Goal: Task Accomplishment & Management: Complete application form

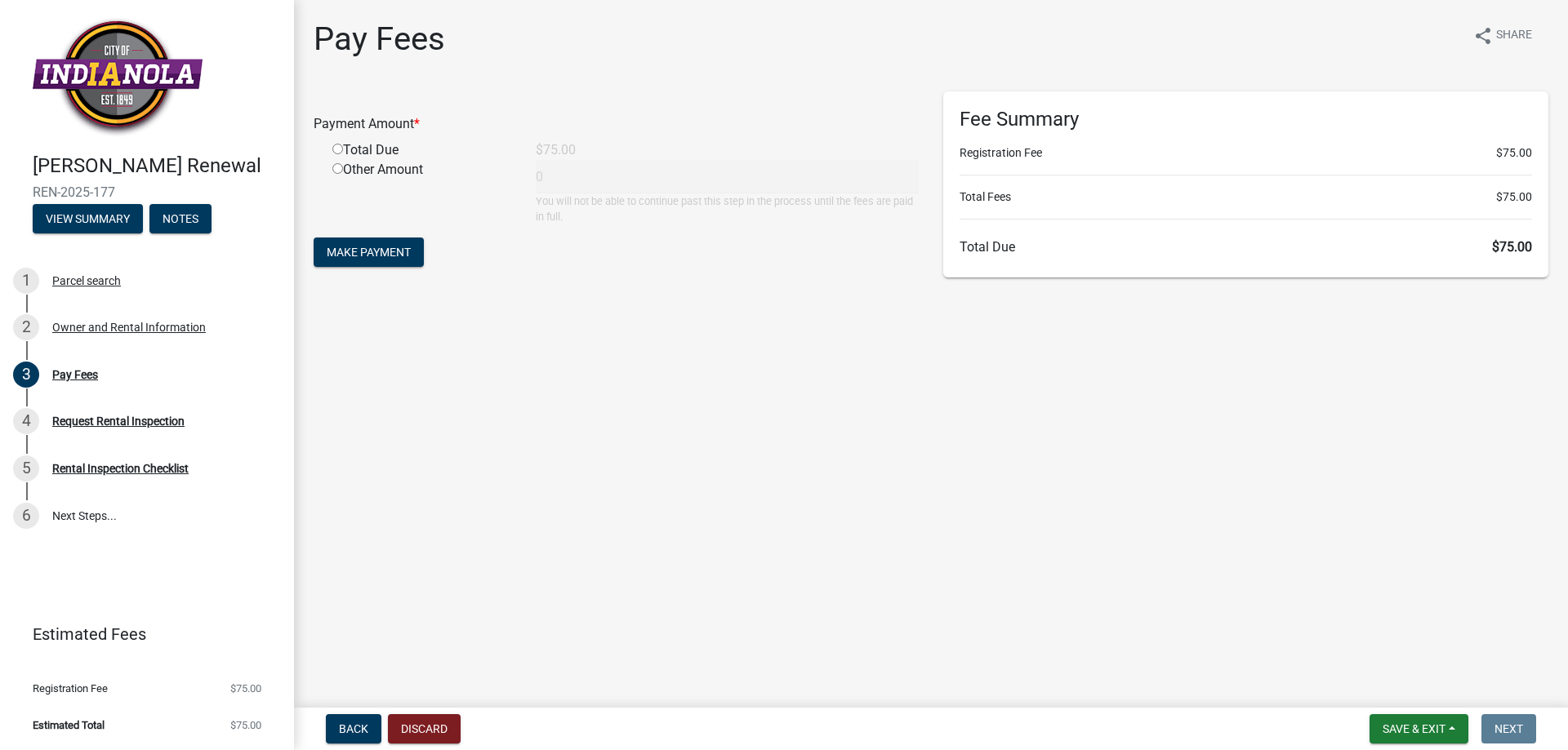
click at [336, 148] on input "radio" at bounding box center [337, 149] width 11 height 11
radio input "true"
type input "75"
click at [354, 247] on span "Make Payment" at bounding box center [368, 252] width 84 height 13
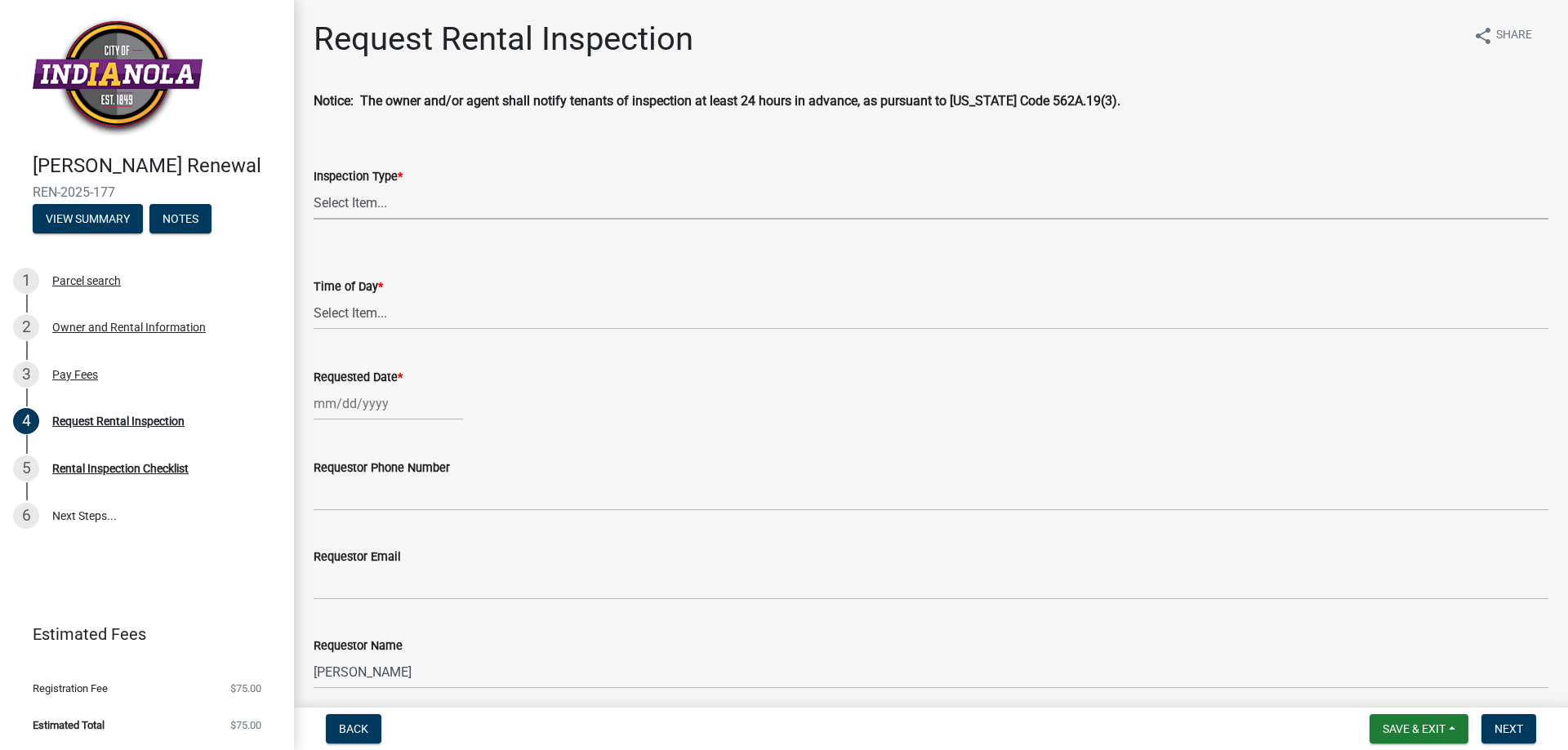
click at [387, 204] on select "Select Item... Rental Inspection" at bounding box center [931, 203] width 1235 height 34
click at [313, 186] on select "Select Item... Rental Inspection" at bounding box center [931, 203] width 1235 height 34
select select "b959d790-e5ea-4503-81e8-7f17c022e9fc"
click at [374, 316] on select "Select Item... AM PM" at bounding box center [931, 313] width 1235 height 34
click at [313, 296] on select "Select Item... AM PM" at bounding box center [931, 313] width 1235 height 34
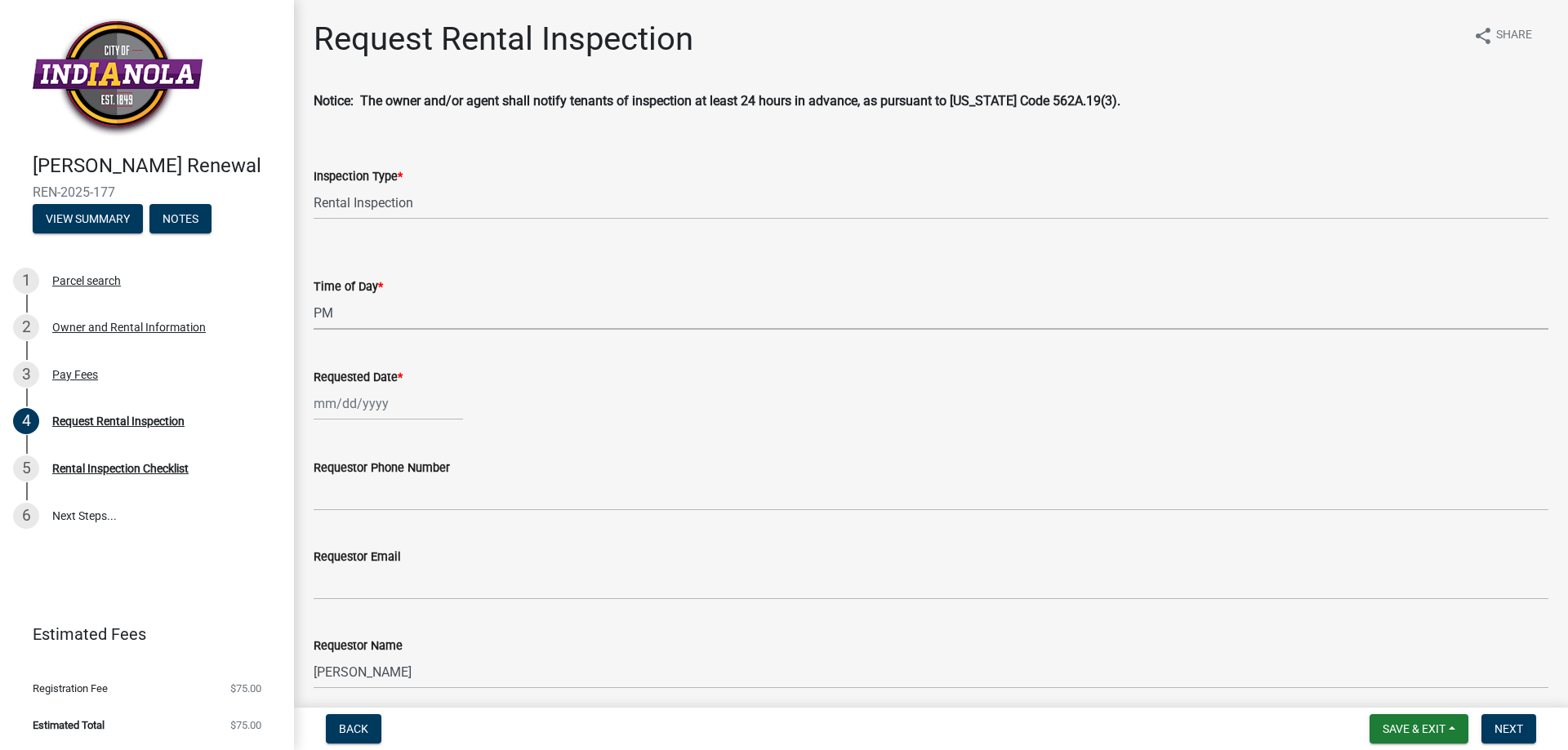
select select "f27cc5fd-9797-4d91-936b-f69921ebc120"
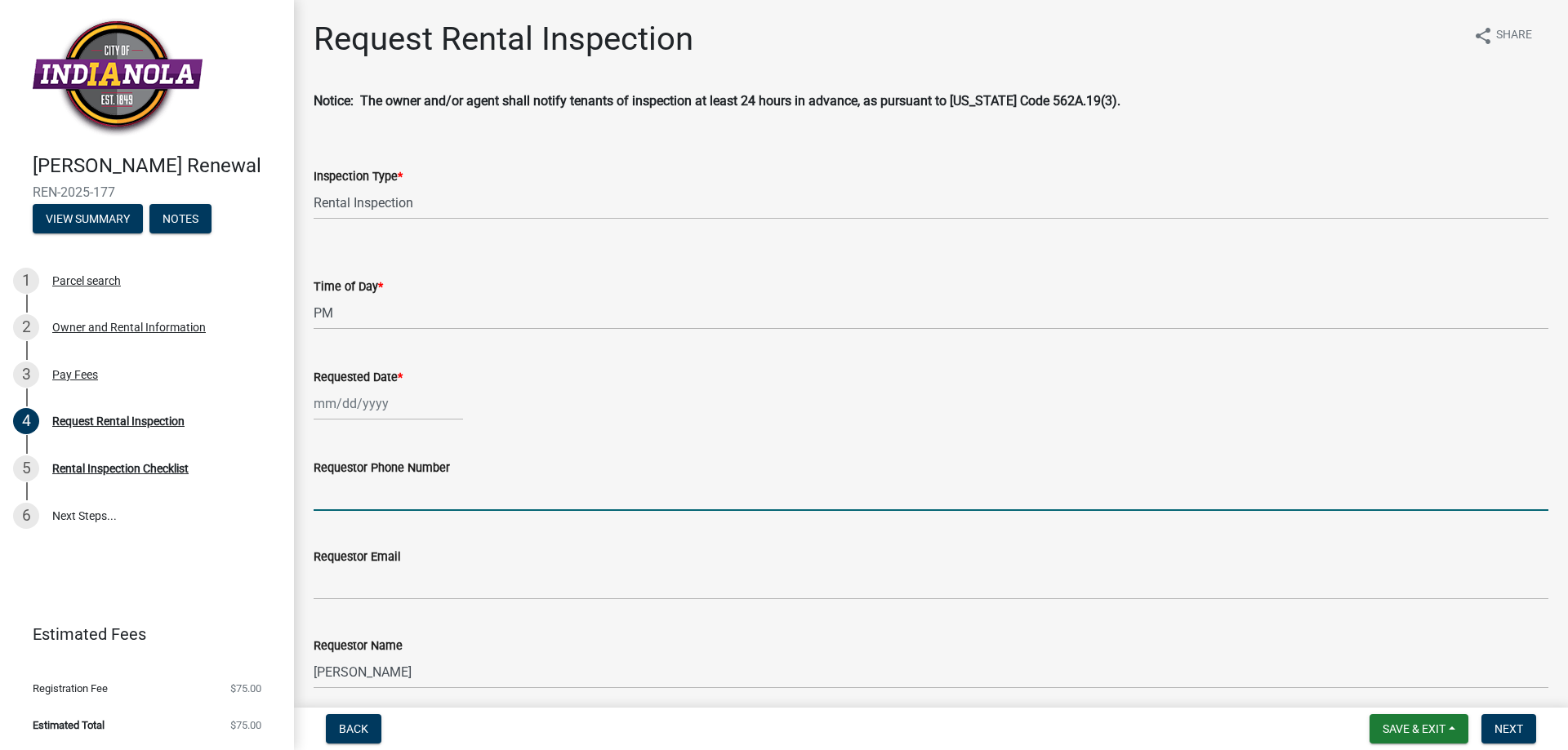
click at [408, 488] on input "Requestor Phone Number" at bounding box center [931, 494] width 1235 height 34
type input "5153602175"
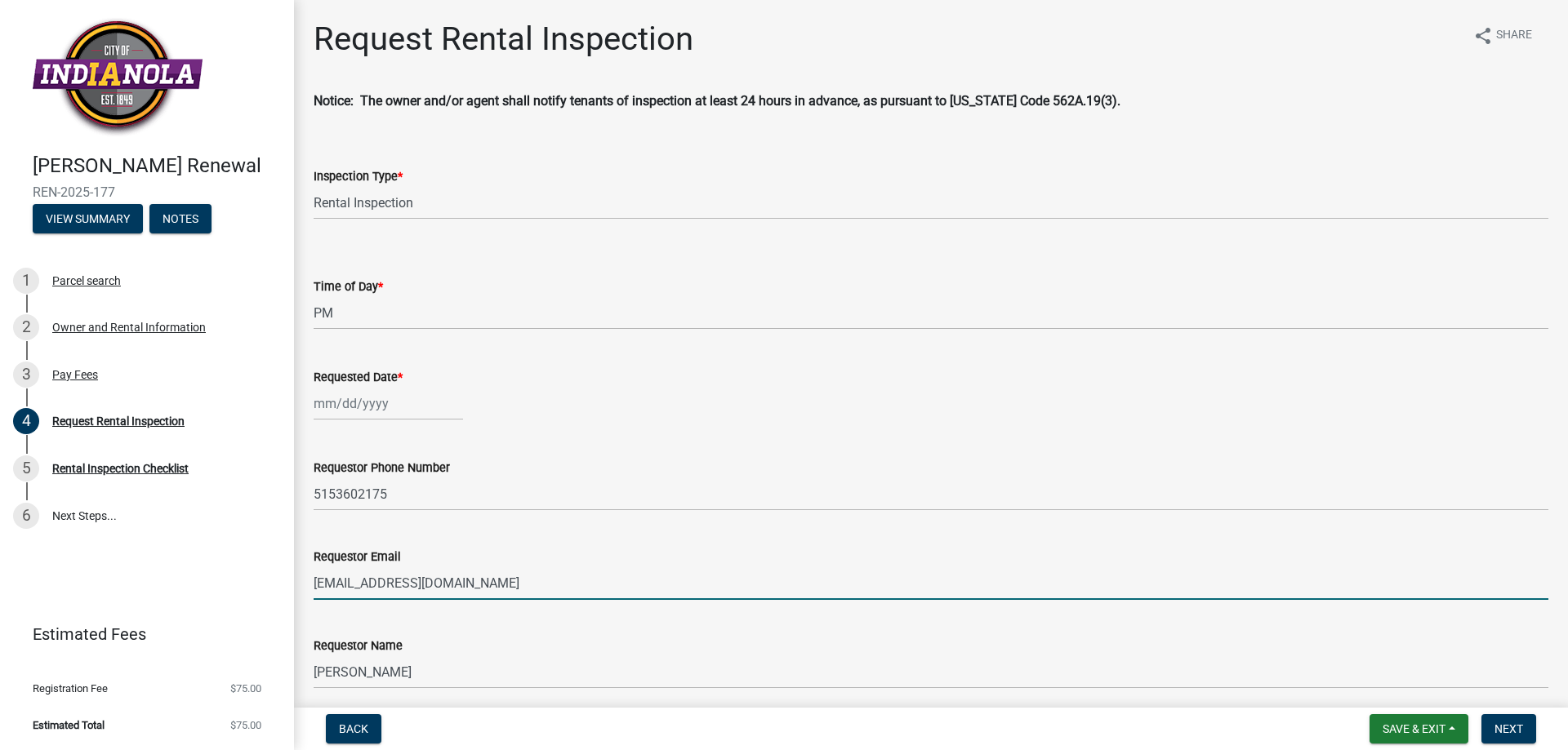
click at [508, 584] on input "[EMAIL_ADDRESS][DOMAIN_NAME]" at bounding box center [931, 583] width 1235 height 34
type input "p"
click at [327, 579] on input "[EMAIL_ADDRESS][DOMAIN_NAME]" at bounding box center [931, 583] width 1235 height 34
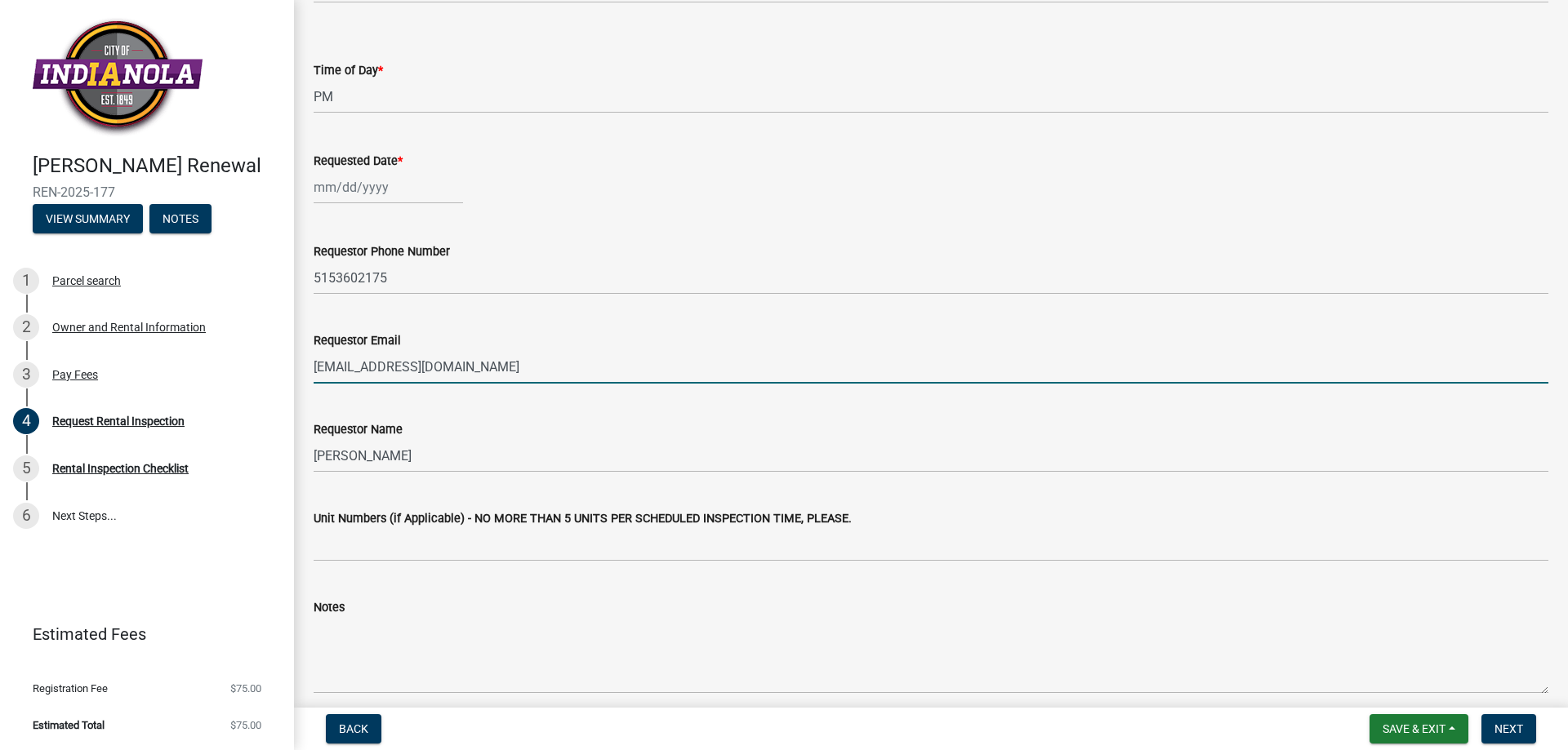
scroll to position [286, 0]
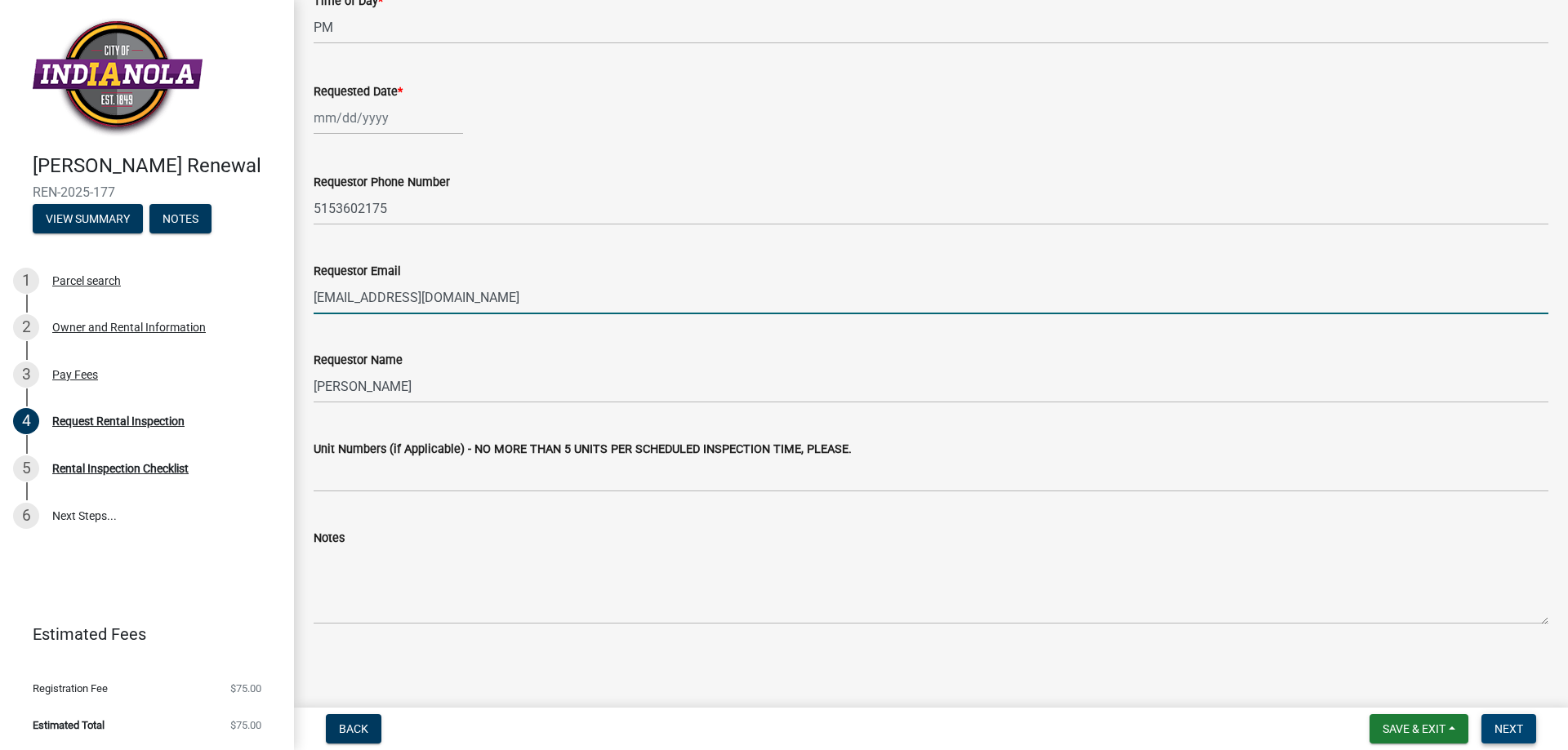
type input "[EMAIL_ADDRESS][DOMAIN_NAME]"
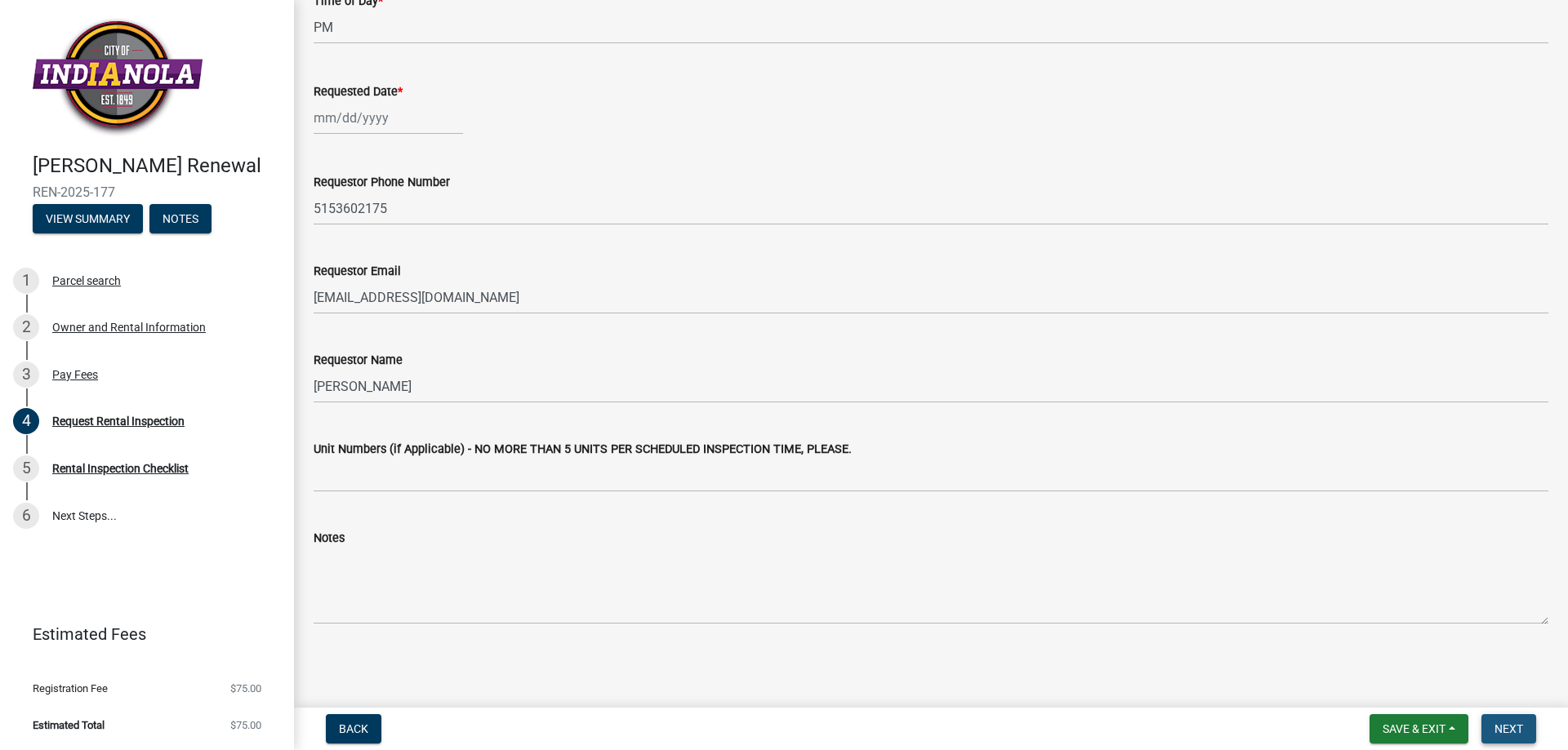
click at [1514, 727] on span "Next" at bounding box center [1509, 729] width 28 height 13
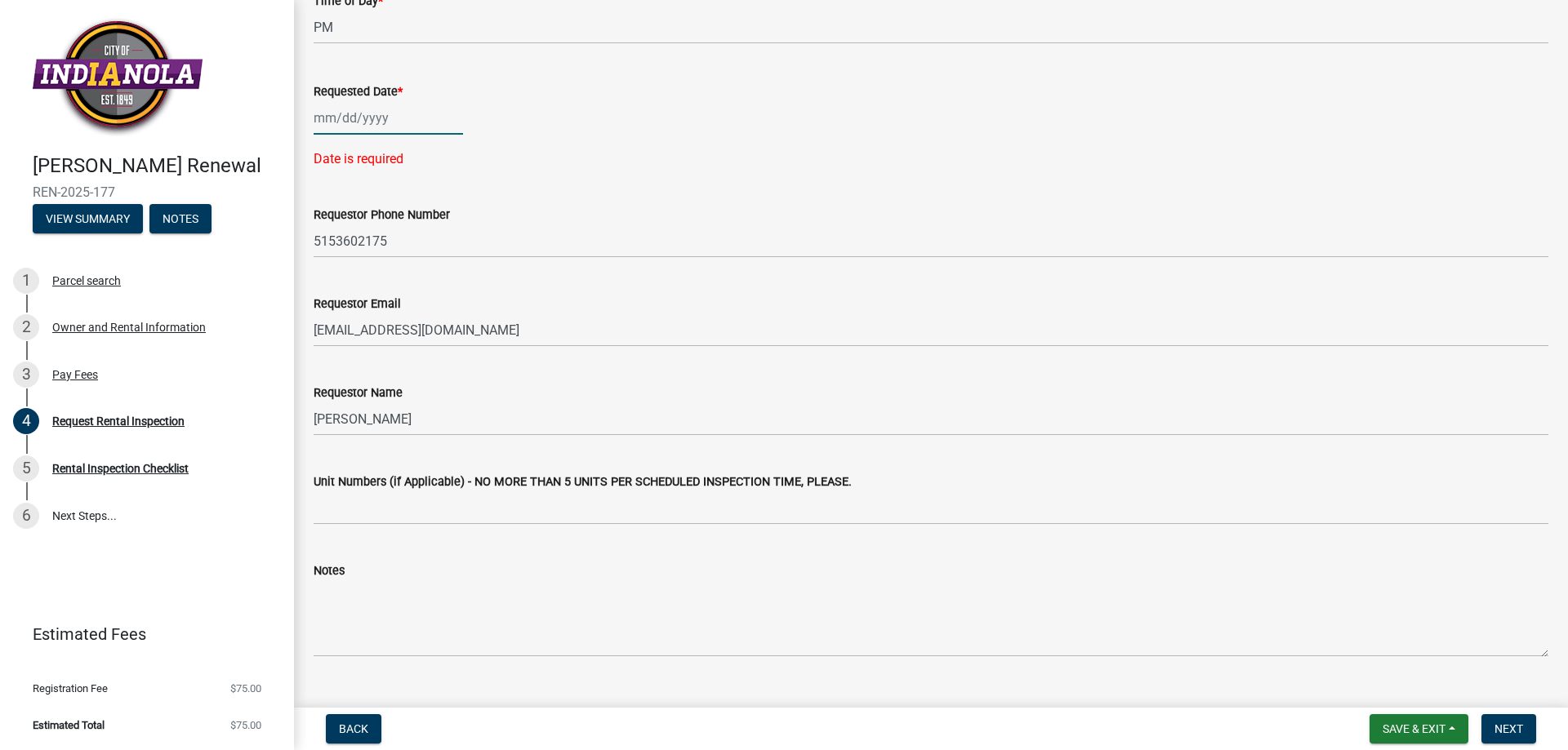
click at [350, 118] on div at bounding box center [388, 118] width 149 height 34
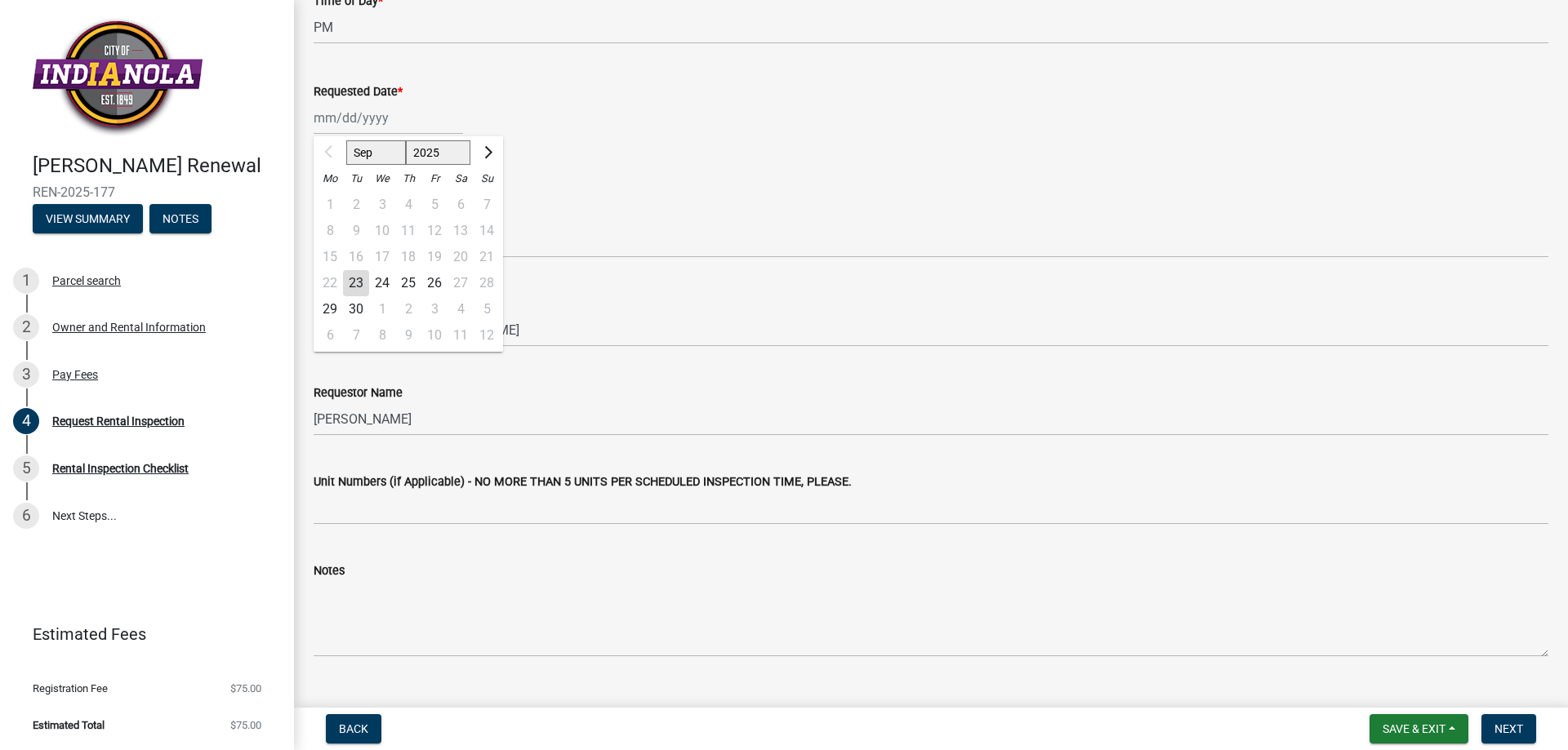
click at [360, 280] on div "23" at bounding box center [355, 282] width 26 height 26
type input "[DATE]"
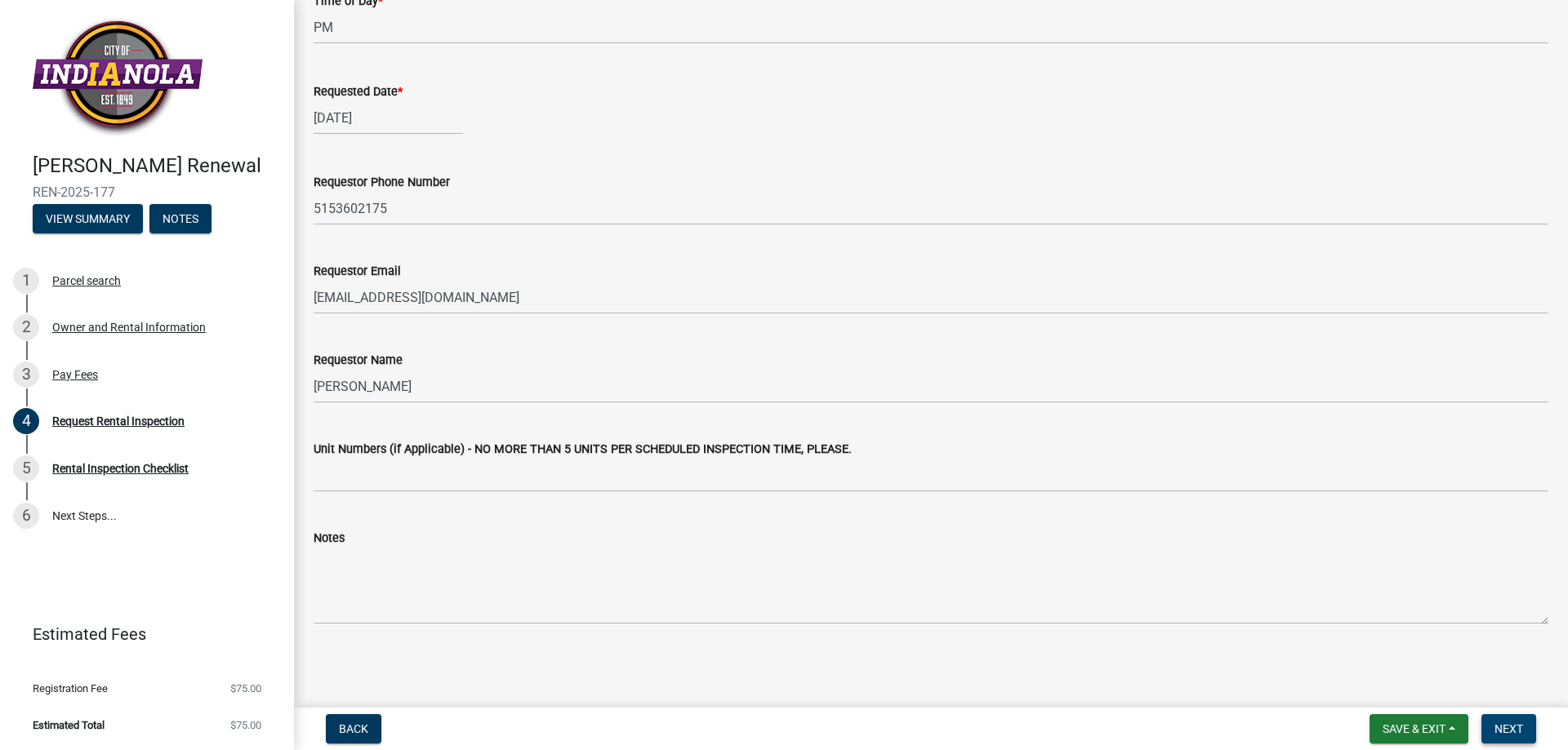
click at [1510, 731] on span "Next" at bounding box center [1509, 729] width 28 height 13
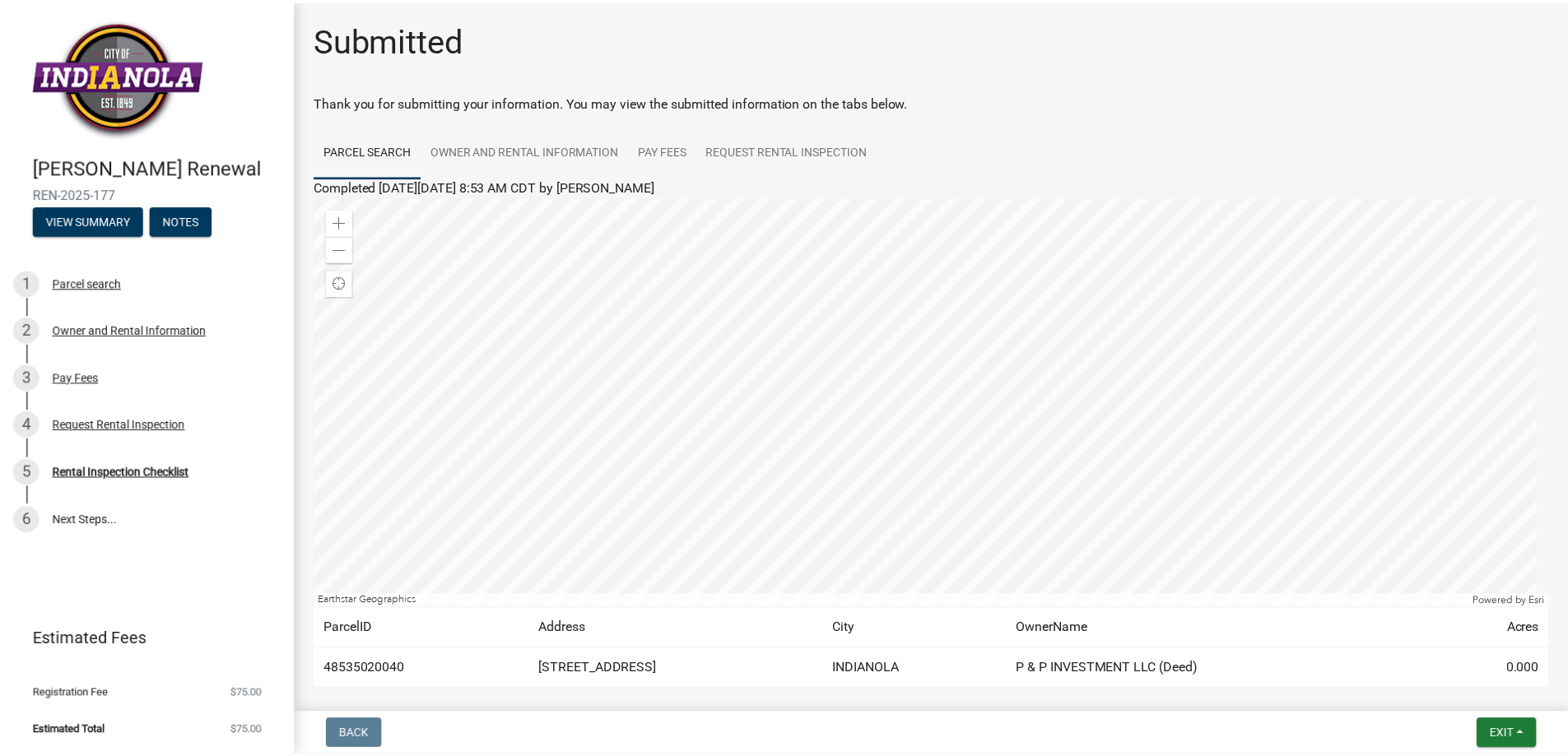
scroll to position [79, 0]
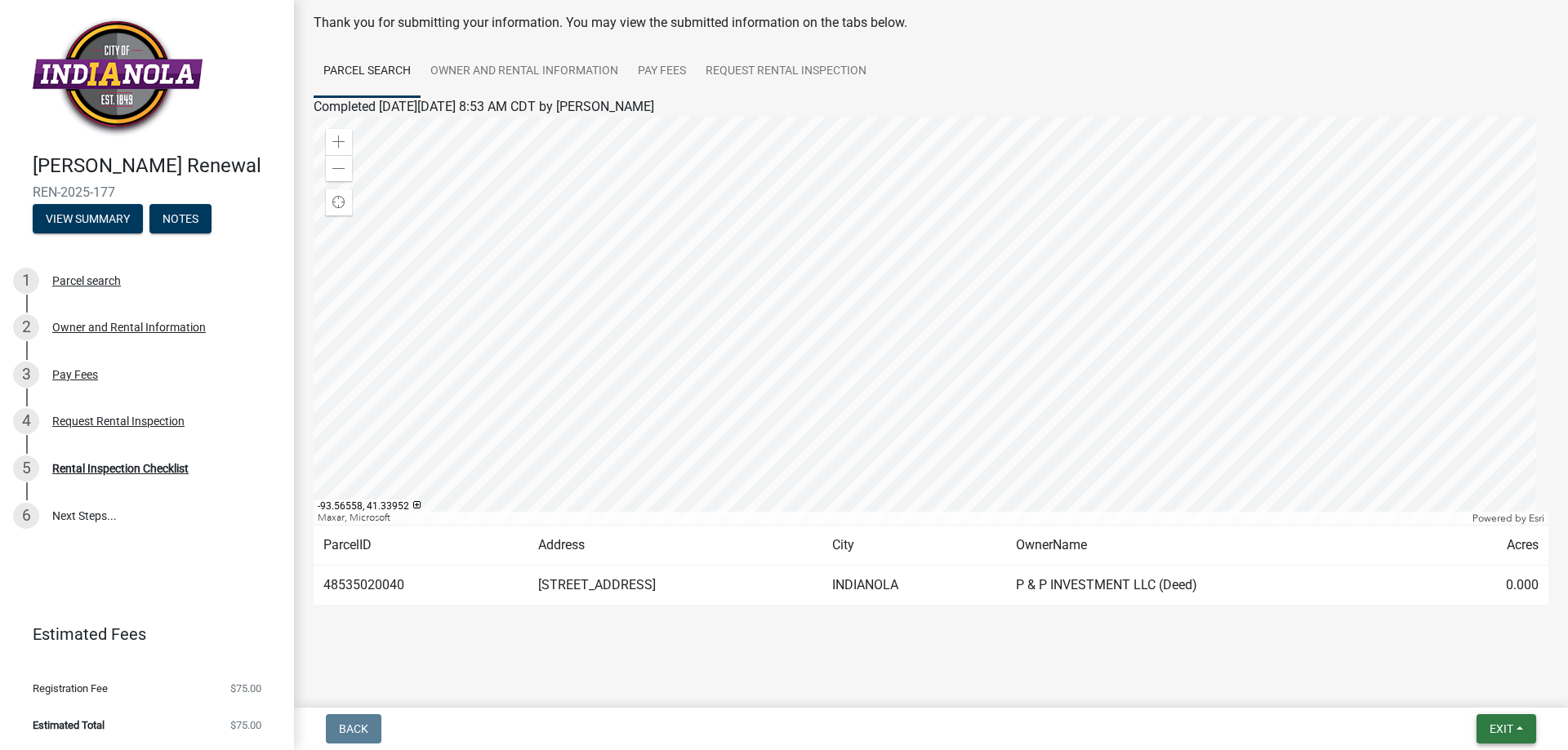
click at [1505, 725] on span "Exit" at bounding box center [1501, 729] width 24 height 13
click at [1456, 686] on button "Save & Exit" at bounding box center [1470, 686] width 131 height 39
